Goal: Information Seeking & Learning: Learn about a topic

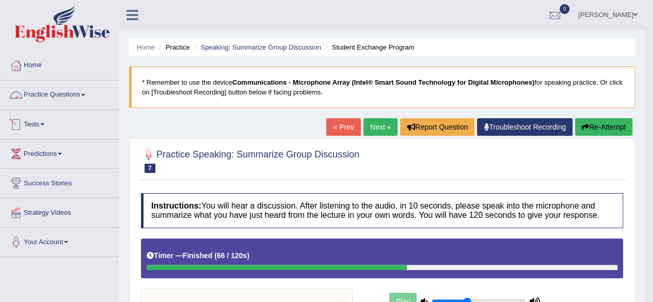
click at [57, 93] on link "Practice Questions" at bounding box center [60, 94] width 118 height 26
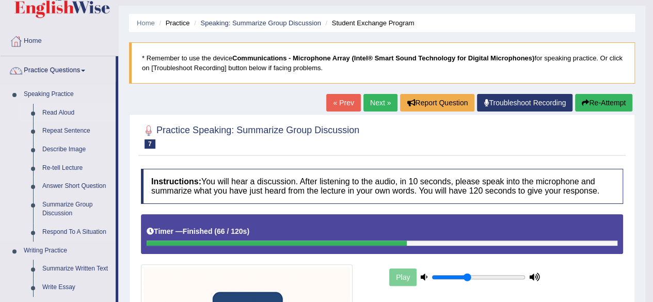
scroll to position [24, 0]
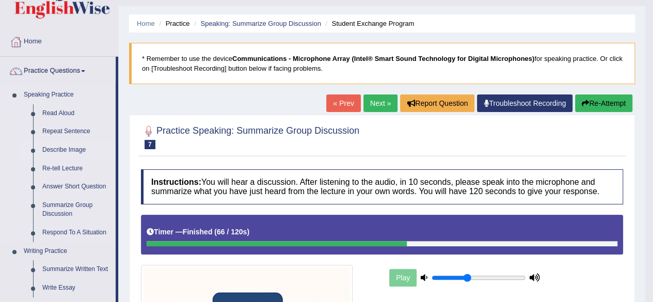
click at [63, 150] on link "Describe Image" at bounding box center [77, 150] width 78 height 19
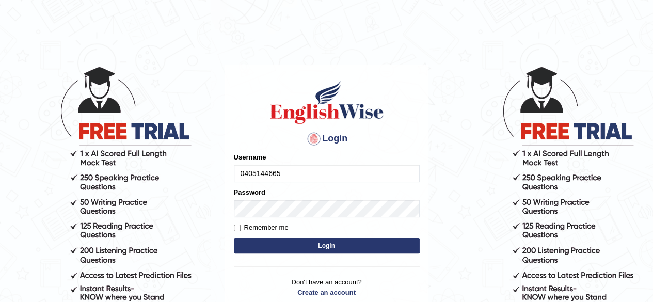
type input "0405144665"
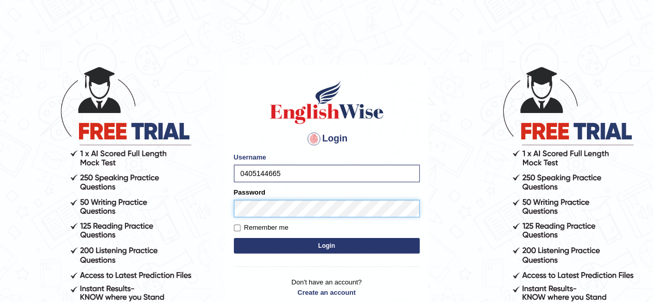
click at [234, 238] on button "Login" at bounding box center [327, 245] width 186 height 15
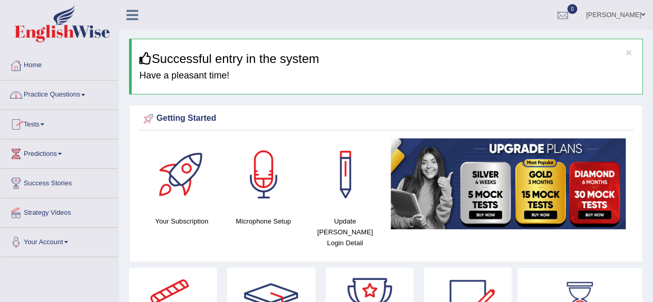
click at [59, 96] on link "Practice Questions" at bounding box center [60, 94] width 118 height 26
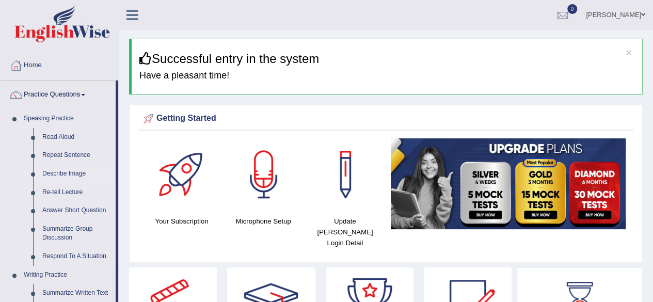
click at [69, 173] on link "Describe Image" at bounding box center [77, 174] width 78 height 19
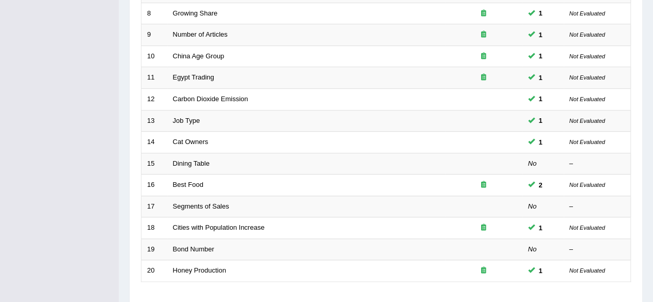
scroll to position [377, 0]
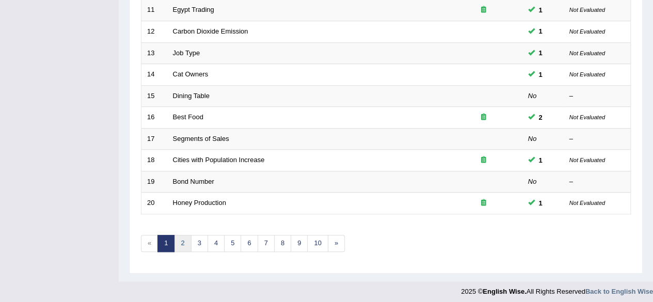
click at [183, 244] on link "2" at bounding box center [182, 243] width 17 height 17
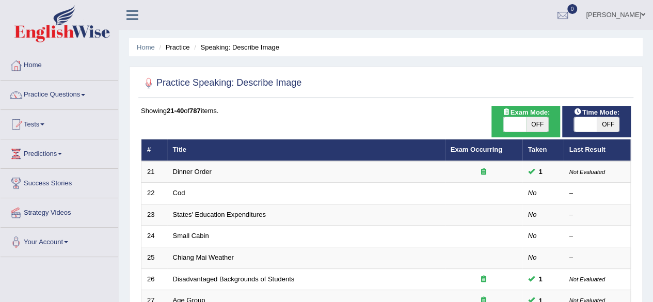
scroll to position [88, 0]
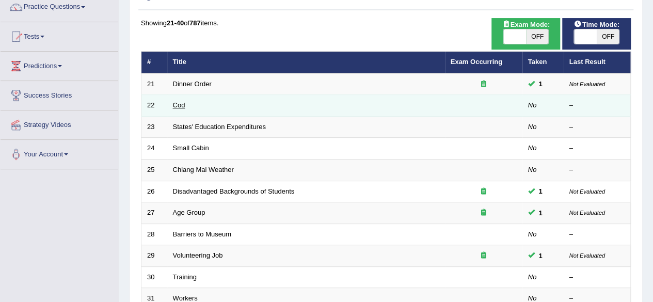
click at [179, 104] on link "Cod" at bounding box center [179, 105] width 12 height 8
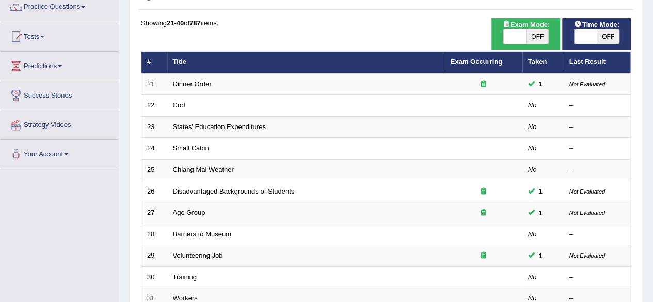
click at [538, 41] on span "OFF" at bounding box center [537, 36] width 23 height 14
checkbox input "true"
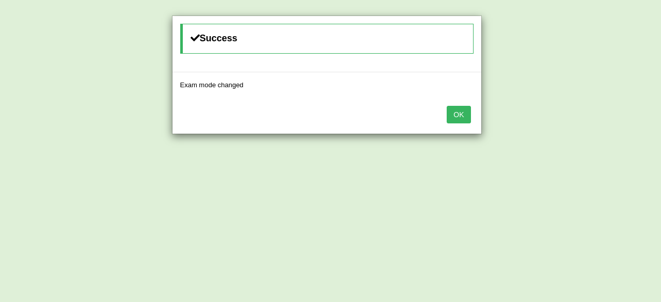
click at [459, 113] on button "OK" at bounding box center [459, 115] width 24 height 18
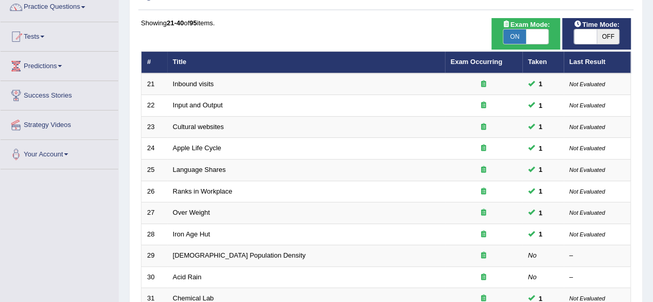
click at [605, 37] on span "OFF" at bounding box center [608, 36] width 23 height 14
checkbox input "true"
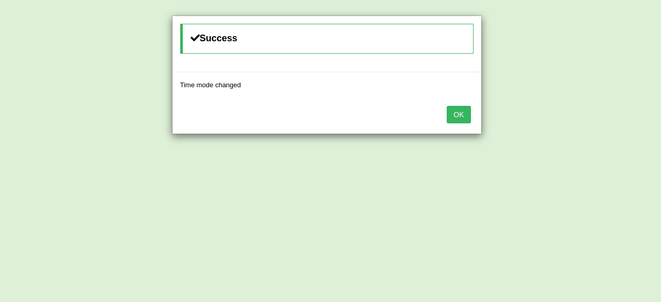
click at [453, 110] on button "OK" at bounding box center [459, 115] width 24 height 18
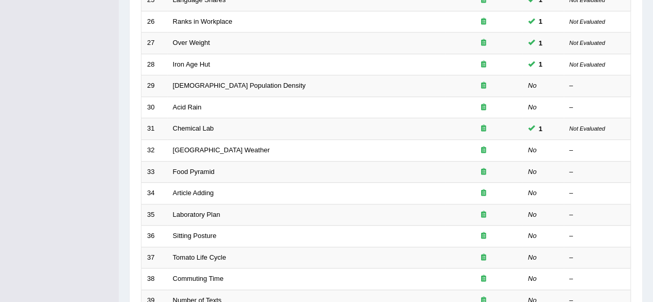
scroll to position [263, 0]
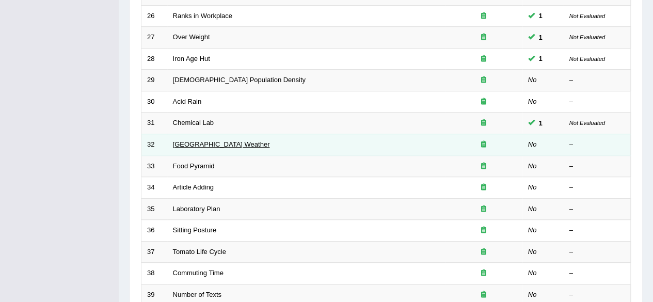
click at [201, 142] on link "Beijing Weather" at bounding box center [221, 144] width 97 height 8
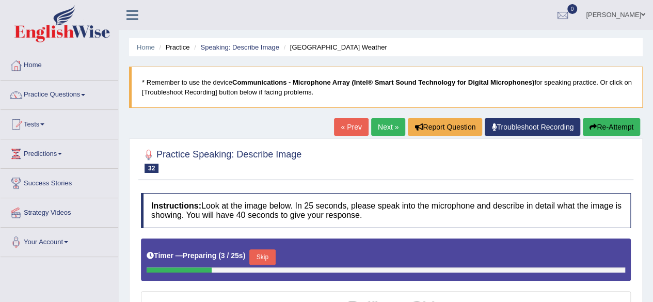
scroll to position [1, 0]
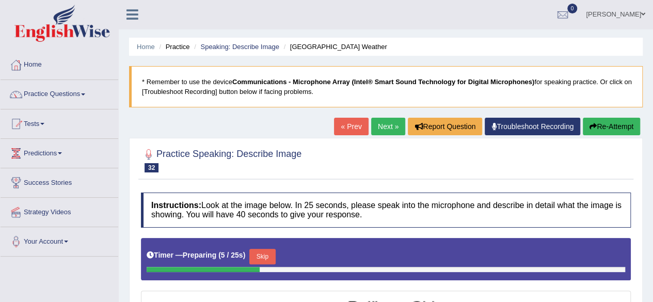
click at [356, 126] on link "« Prev" at bounding box center [351, 127] width 34 height 18
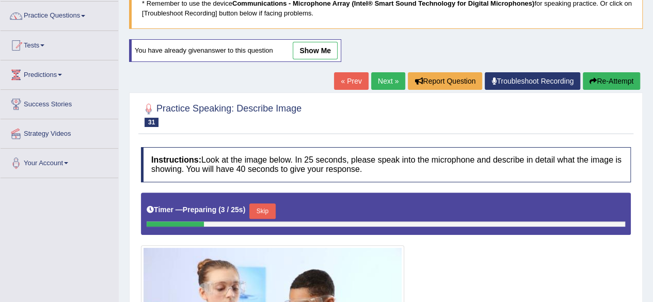
scroll to position [72, 0]
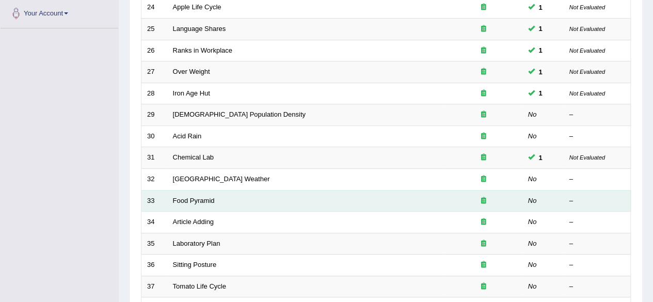
scroll to position [258, 0]
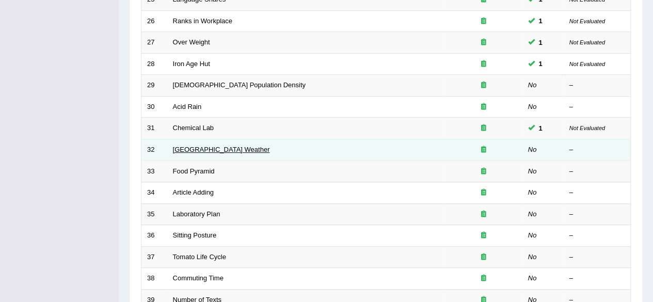
click at [192, 146] on link "[GEOGRAPHIC_DATA] Weather" at bounding box center [221, 150] width 97 height 8
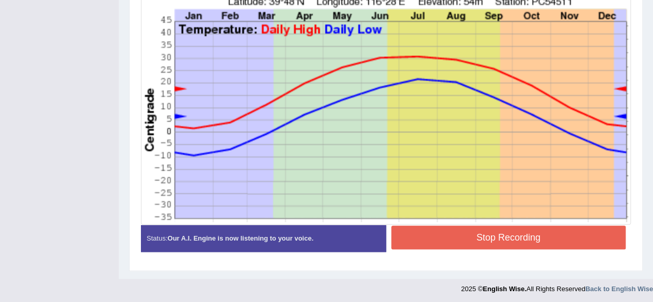
scroll to position [321, 0]
click at [482, 233] on button "Stop Recording" at bounding box center [508, 238] width 235 height 24
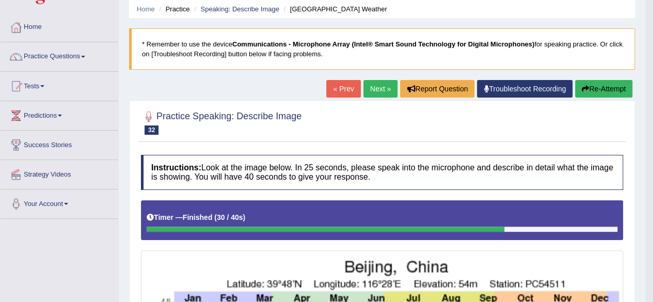
scroll to position [0, 0]
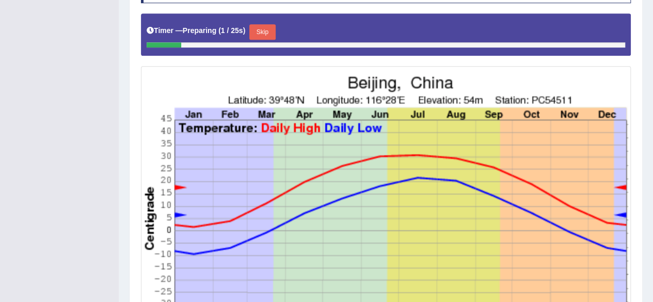
scroll to position [259, 0]
click at [268, 30] on button "Skip" at bounding box center [262, 31] width 26 height 15
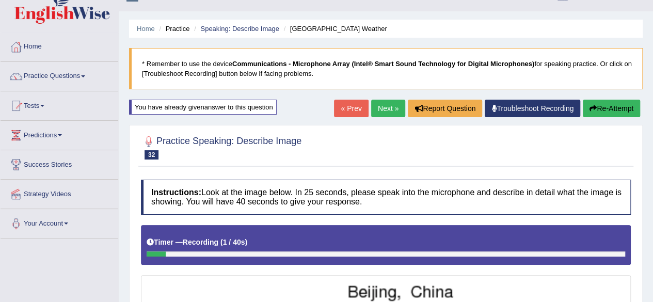
scroll to position [18, 0]
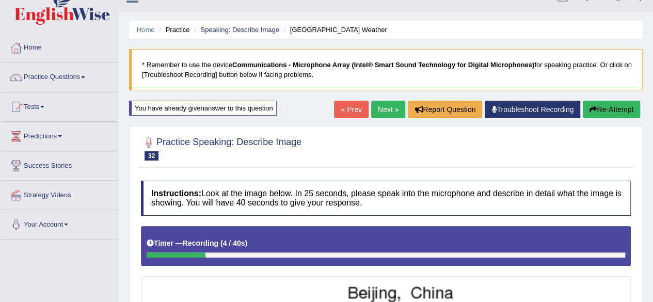
click at [350, 106] on link "« Prev" at bounding box center [351, 110] width 34 height 18
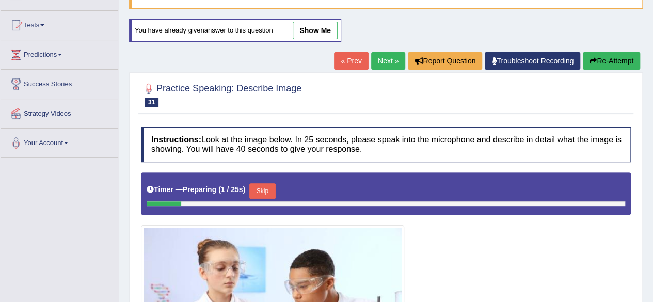
click at [382, 61] on link "Next »" at bounding box center [388, 61] width 34 height 18
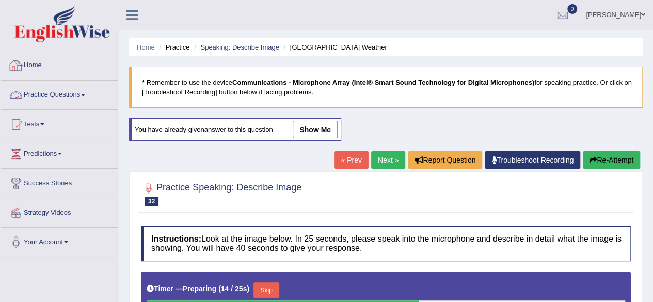
click at [40, 66] on link "Home" at bounding box center [60, 64] width 118 height 26
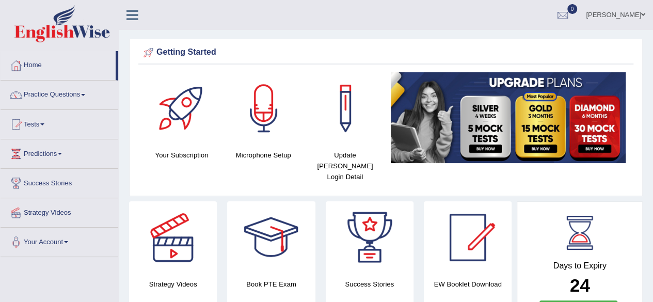
click at [41, 95] on link "Practice Questions" at bounding box center [60, 94] width 118 height 26
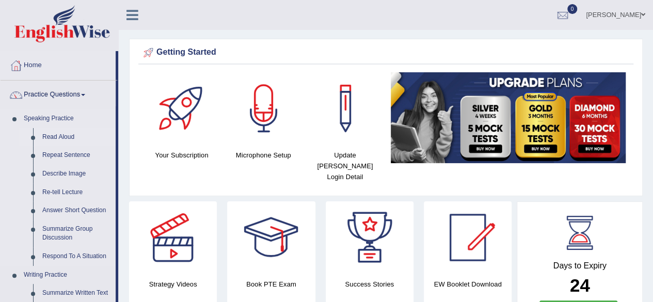
click at [53, 136] on link "Read Aloud" at bounding box center [77, 137] width 78 height 19
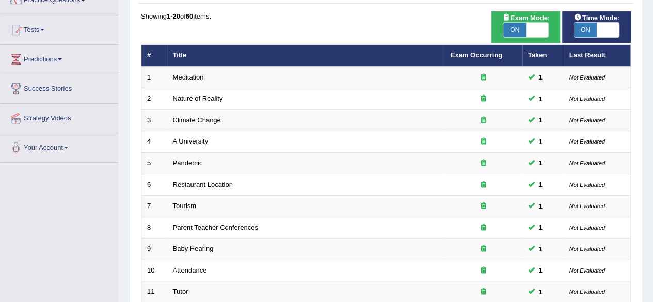
scroll to position [264, 0]
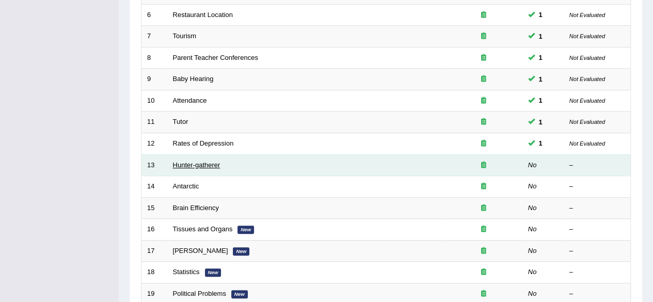
click at [199, 163] on link "Hunter-gatherer" at bounding box center [197, 165] width 48 height 8
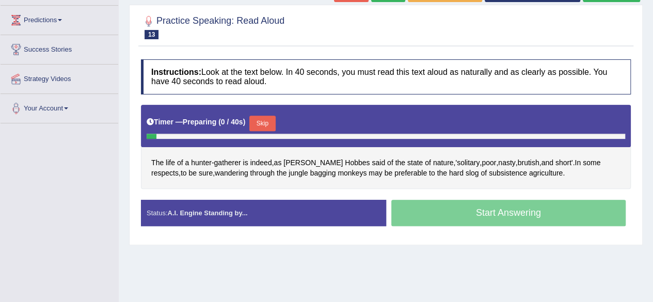
scroll to position [133, 0]
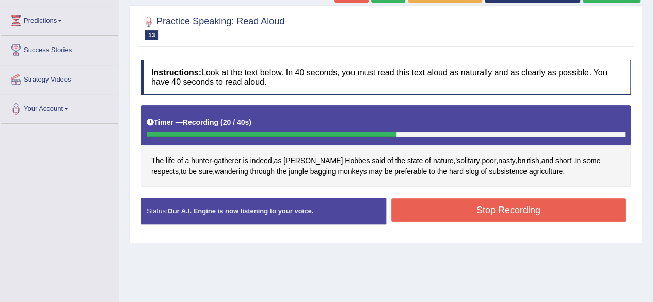
click at [490, 194] on div "Instructions: Look at the text below. In 40 seconds, you must read this text al…" at bounding box center [385, 146] width 495 height 183
click at [491, 215] on button "Stop Recording" at bounding box center [508, 210] width 235 height 24
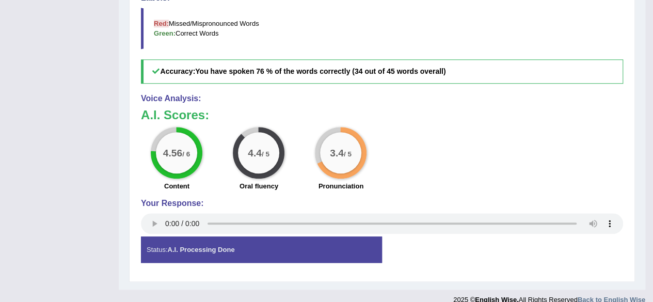
scroll to position [409, 0]
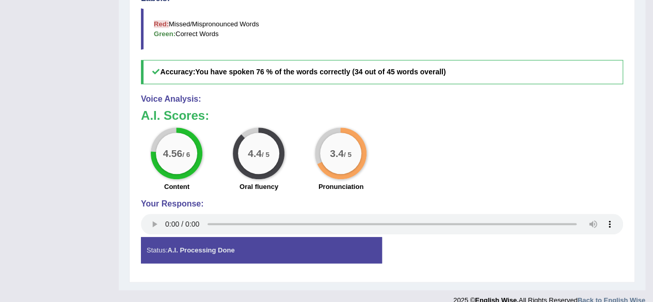
click at [458, 193] on div "Voice Analysis: A.I. Scores: 4.56 / 6 Content 4.4 / 5 Oral fluency 3.4 / 5 Pron…" at bounding box center [382, 166] width 482 height 143
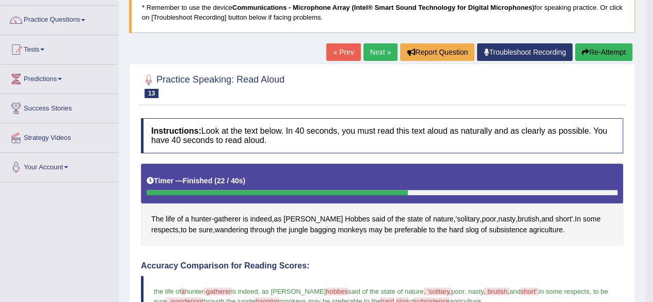
scroll to position [74, 0]
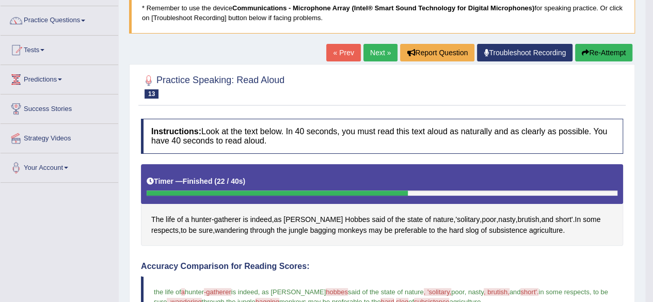
click at [588, 52] on button "Re-Attempt" at bounding box center [603, 53] width 57 height 18
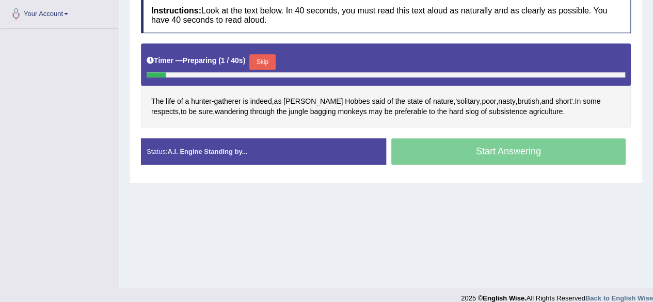
click at [412, 150] on div "Start Answering" at bounding box center [508, 152] width 245 height 29
click at [268, 64] on button "Skip" at bounding box center [262, 61] width 26 height 15
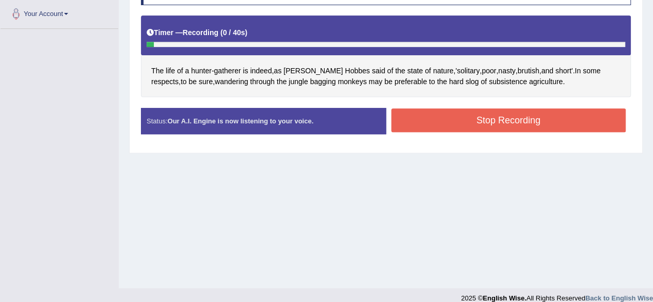
click at [410, 111] on button "Stop Recording" at bounding box center [508, 120] width 235 height 24
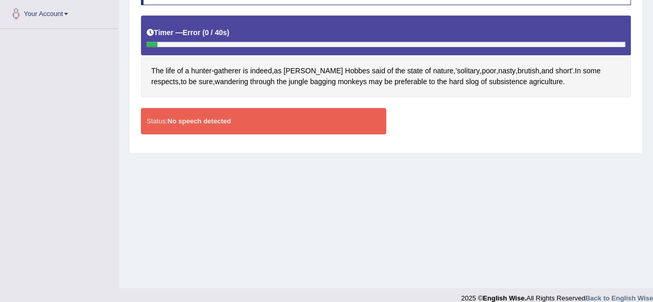
click at [325, 104] on div "Instructions: Look at the text below. In 40 seconds, you must read this text al…" at bounding box center [385, 56] width 495 height 183
click at [309, 120] on div "Status: No speech detected" at bounding box center [263, 121] width 245 height 26
click at [292, 209] on div "Home Practice Speaking: Read Aloud Hunter-gatherer * Remember to use the device…" at bounding box center [386, 30] width 535 height 516
click at [254, 120] on div "Status: No speech detected" at bounding box center [263, 121] width 245 height 26
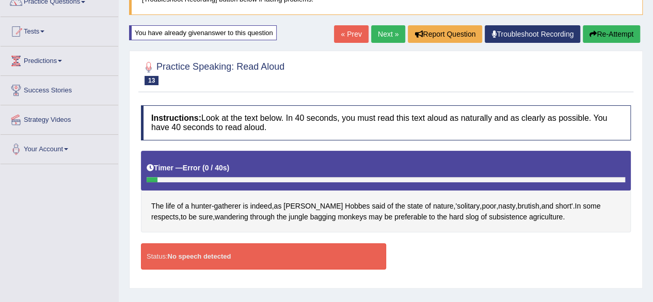
scroll to position [87, 0]
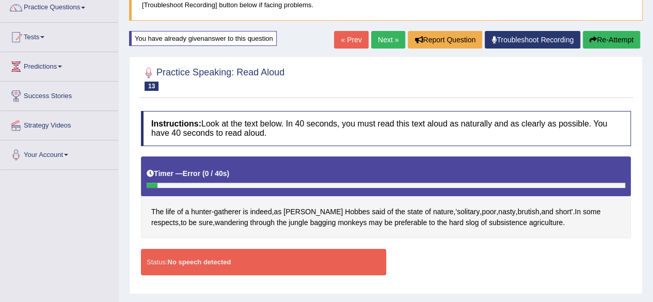
click at [388, 35] on link "Next »" at bounding box center [388, 40] width 34 height 18
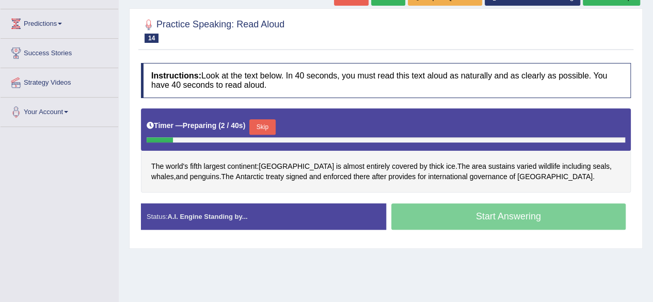
click at [274, 129] on button "Skip" at bounding box center [262, 126] width 26 height 15
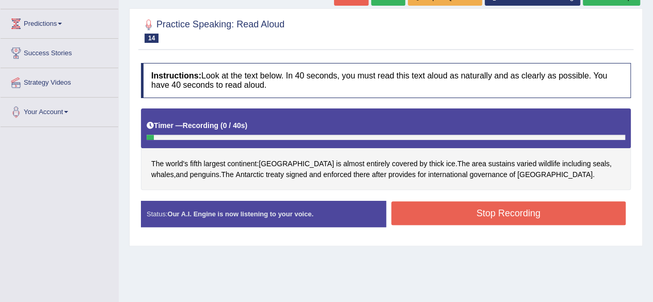
click at [416, 214] on button "Stop Recording" at bounding box center [508, 213] width 235 height 24
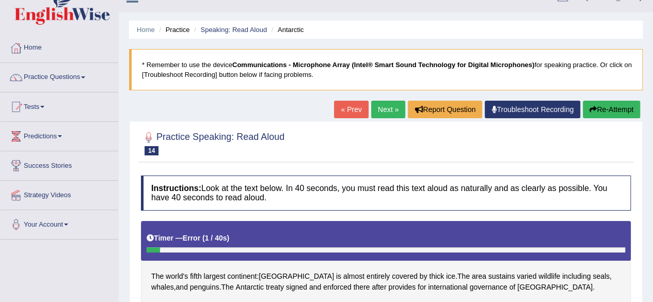
scroll to position [18, 0]
click at [350, 108] on link "« Prev" at bounding box center [351, 110] width 34 height 18
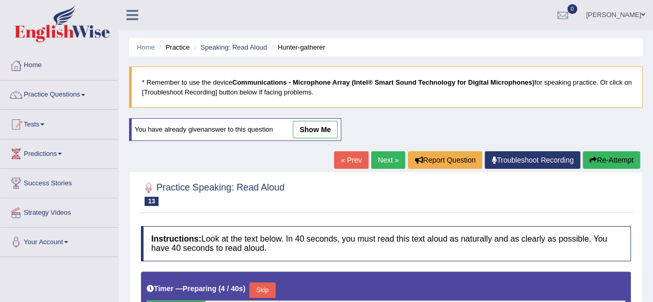
click at [130, 17] on icon at bounding box center [133, 14] width 12 height 13
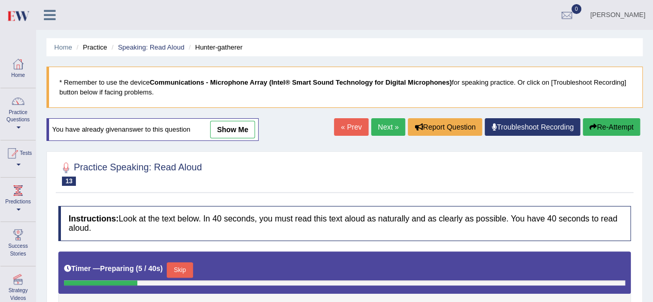
click at [130, 17] on div "Madhur Toggle navigation Username: 0405144665 Access Type: Online Subscription:…" at bounding box center [344, 15] width 617 height 30
click at [50, 13] on icon at bounding box center [50, 14] width 12 height 13
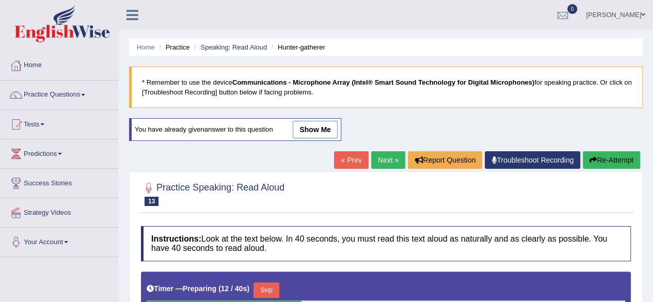
click at [136, 13] on icon at bounding box center [133, 14] width 12 height 13
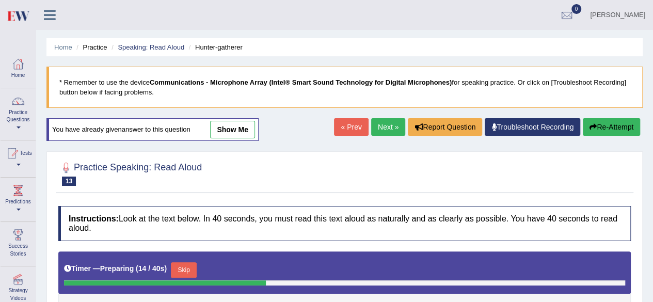
click at [41, 10] on link at bounding box center [49, 13] width 27 height 15
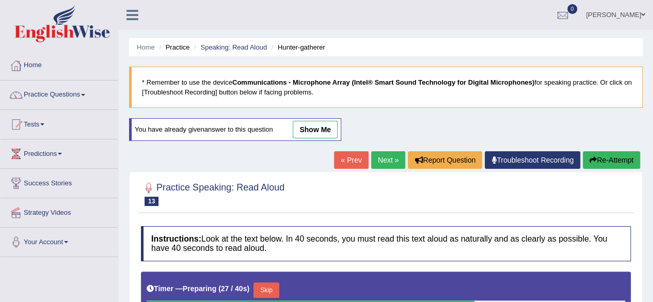
click at [267, 74] on blockquote "* Remember to use the device Communications - Microphone Array (Intel® Smart So…" at bounding box center [386, 87] width 514 height 41
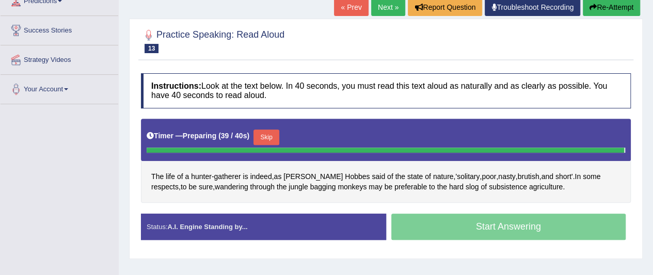
scroll to position [267, 0]
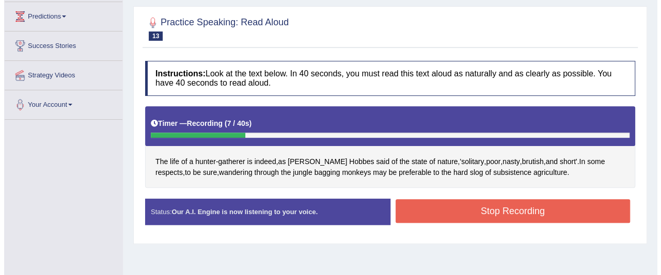
scroll to position [194, 0]
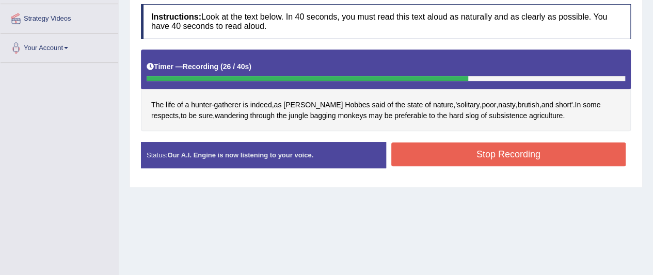
click at [516, 150] on button "Stop Recording" at bounding box center [508, 155] width 235 height 24
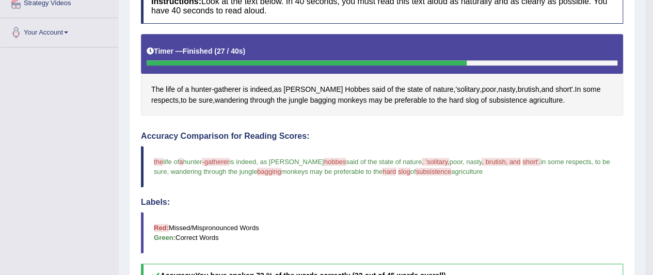
scroll to position [4, 0]
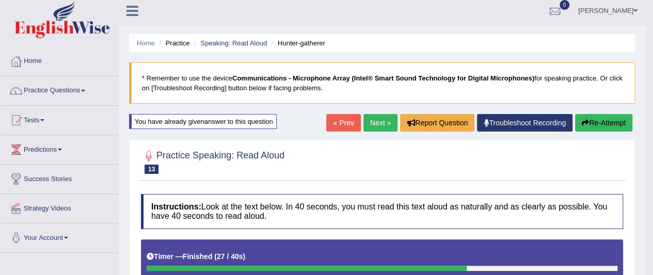
click at [379, 119] on link "Next »" at bounding box center [381, 123] width 34 height 18
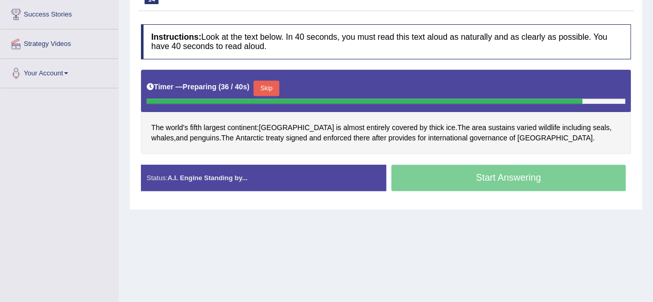
click at [265, 87] on button "Skip" at bounding box center [267, 88] width 26 height 15
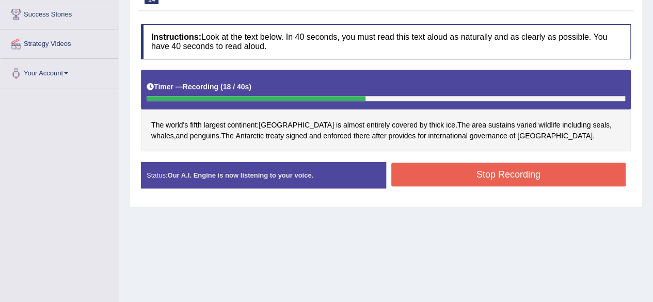
click at [510, 171] on button "Stop Recording" at bounding box center [508, 175] width 235 height 24
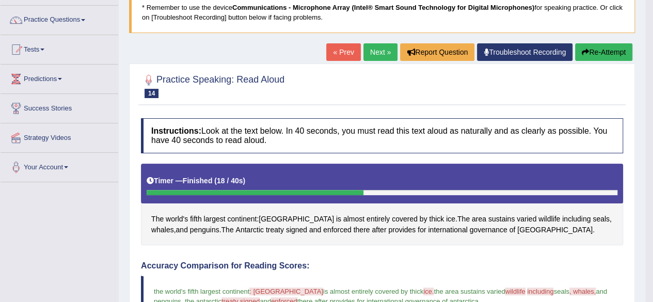
scroll to position [76, 0]
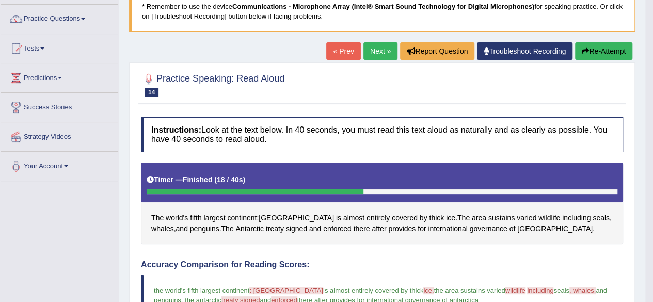
click at [373, 47] on link "Next »" at bounding box center [381, 51] width 34 height 18
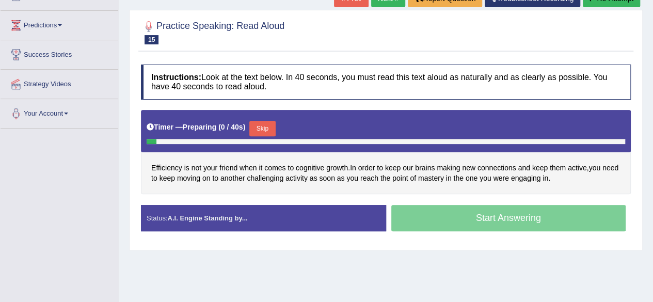
scroll to position [129, 0]
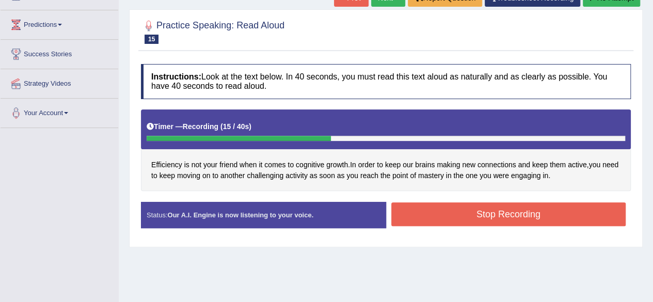
click at [492, 209] on button "Stop Recording" at bounding box center [508, 214] width 235 height 24
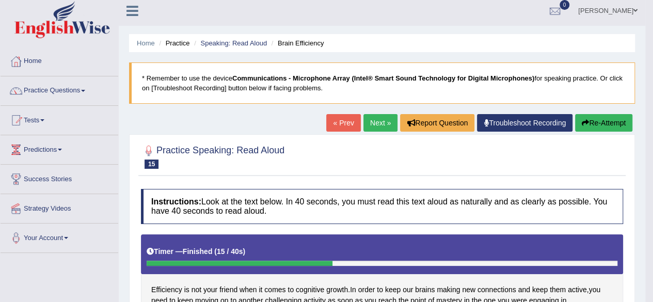
scroll to position [5, 0]
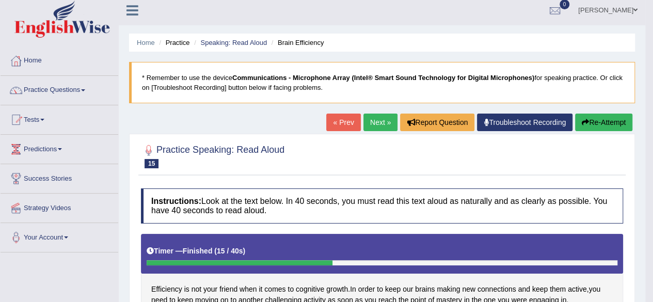
click at [370, 123] on link "Next »" at bounding box center [381, 123] width 34 height 18
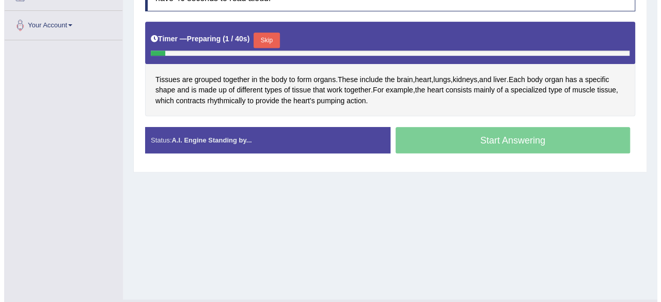
scroll to position [206, 0]
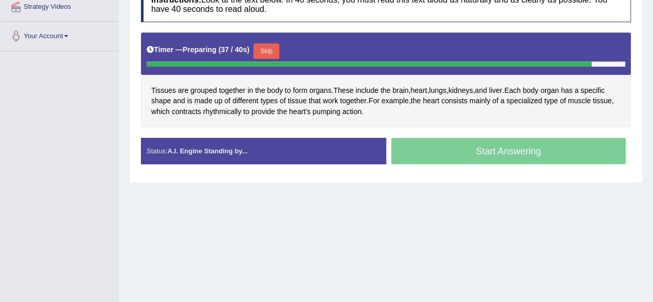
click at [264, 44] on button "Skip" at bounding box center [267, 50] width 26 height 15
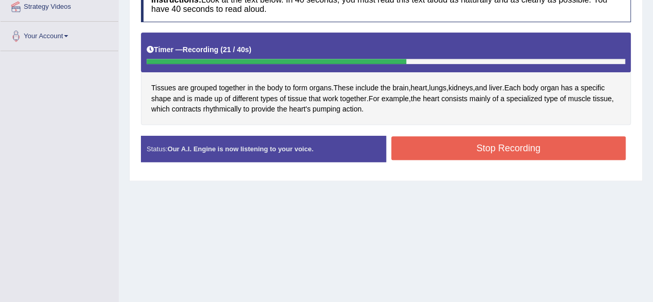
click at [482, 149] on button "Stop Recording" at bounding box center [508, 148] width 235 height 24
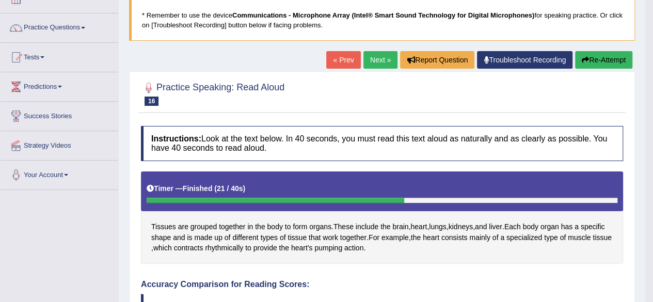
scroll to position [67, 0]
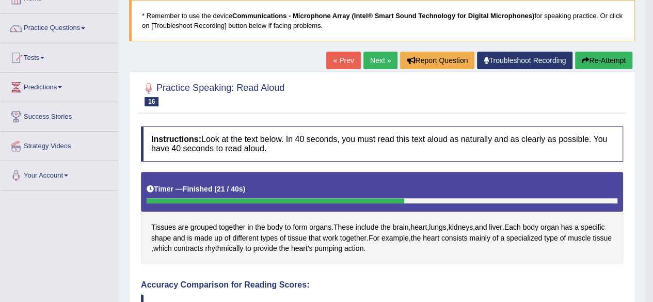
click at [370, 55] on link "Next »" at bounding box center [381, 61] width 34 height 18
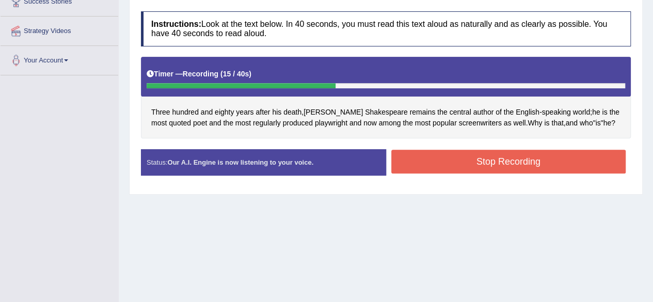
click at [488, 151] on button "Stop Recording" at bounding box center [508, 162] width 235 height 24
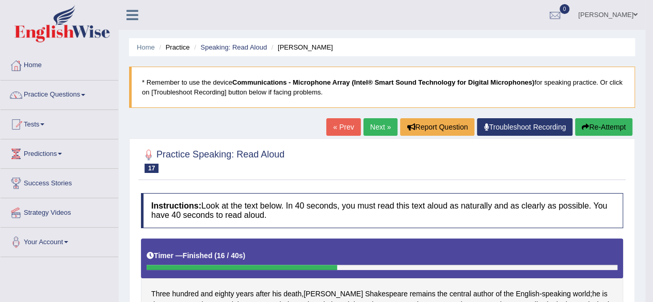
click at [383, 127] on link "Next »" at bounding box center [381, 127] width 34 height 18
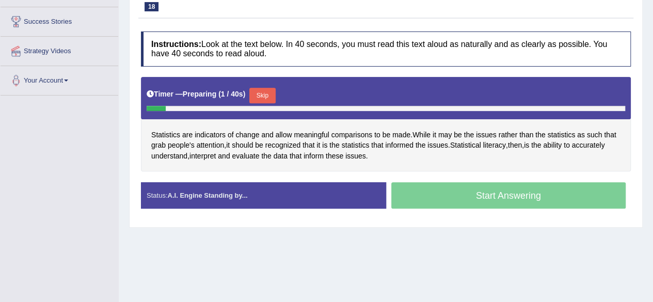
scroll to position [161, 0]
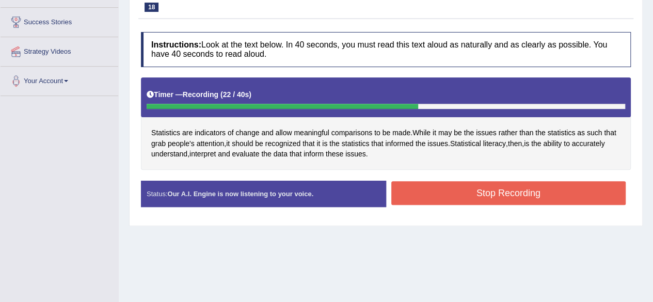
click at [463, 193] on button "Stop Recording" at bounding box center [508, 193] width 235 height 24
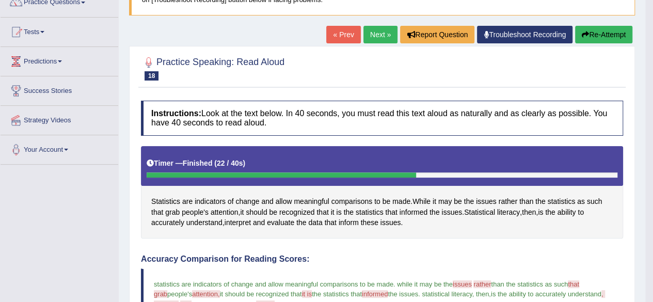
scroll to position [68, 0]
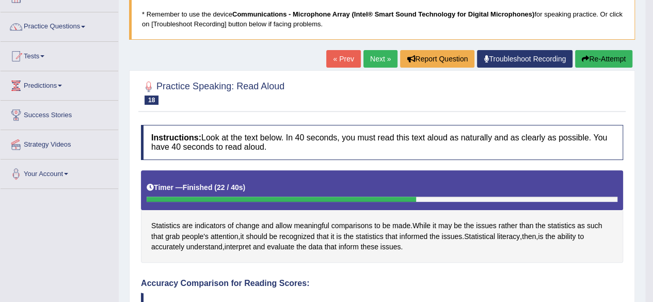
click at [375, 55] on link "Next »" at bounding box center [381, 59] width 34 height 18
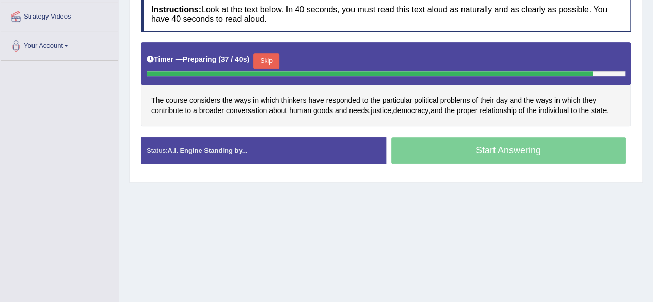
click at [272, 64] on button "Skip" at bounding box center [267, 60] width 26 height 15
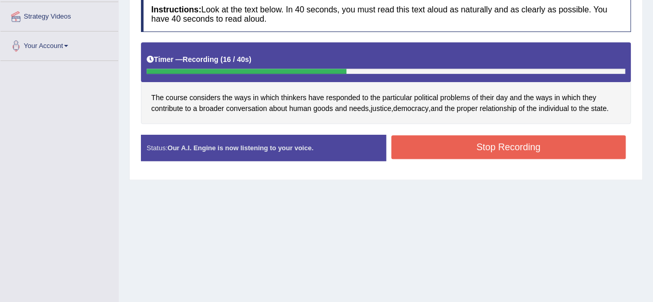
click at [486, 139] on button "Stop Recording" at bounding box center [508, 147] width 235 height 24
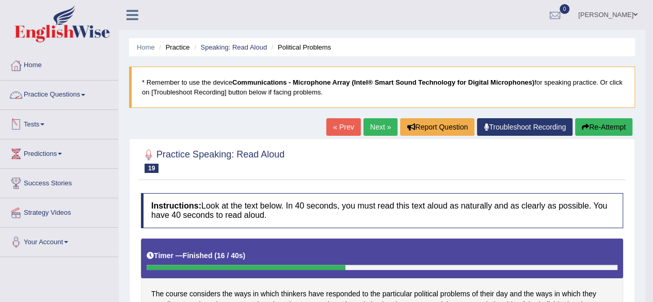
click at [66, 97] on link "Practice Questions" at bounding box center [60, 94] width 118 height 26
